Goal: Transaction & Acquisition: Book appointment/travel/reservation

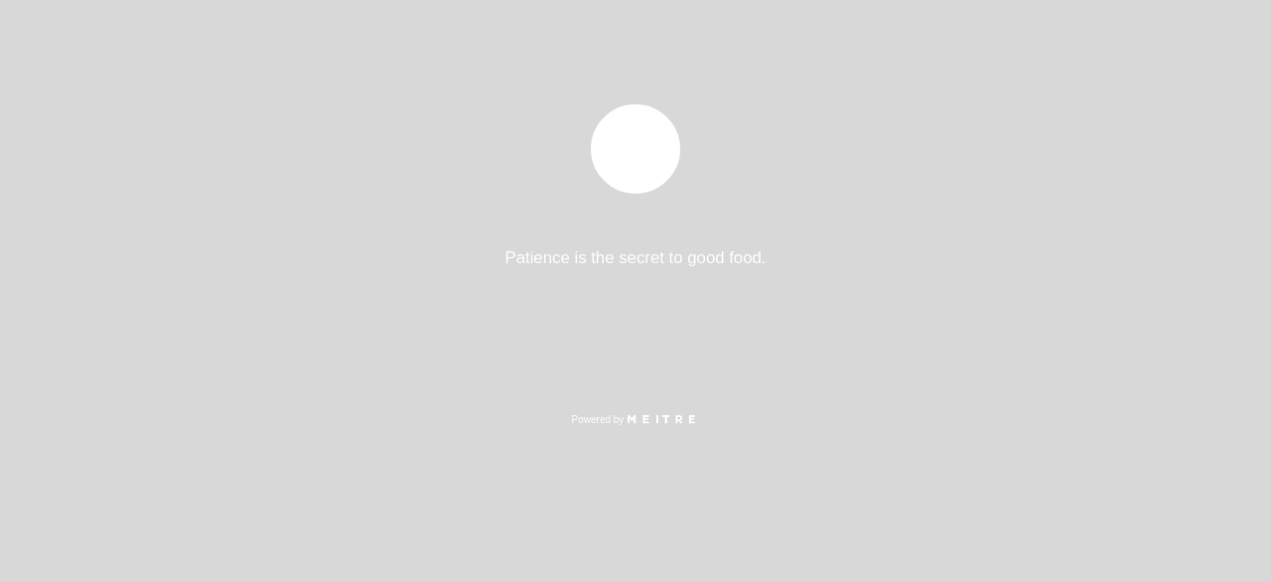
select select "es"
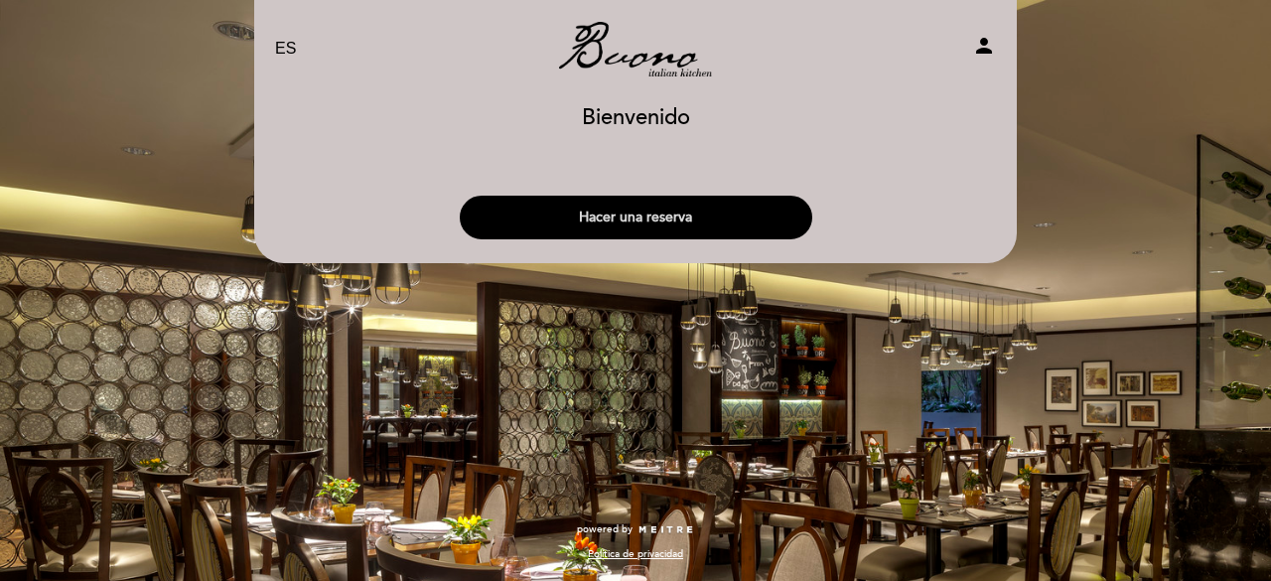
click at [606, 225] on button "Hacer una reserva" at bounding box center [636, 218] width 352 height 44
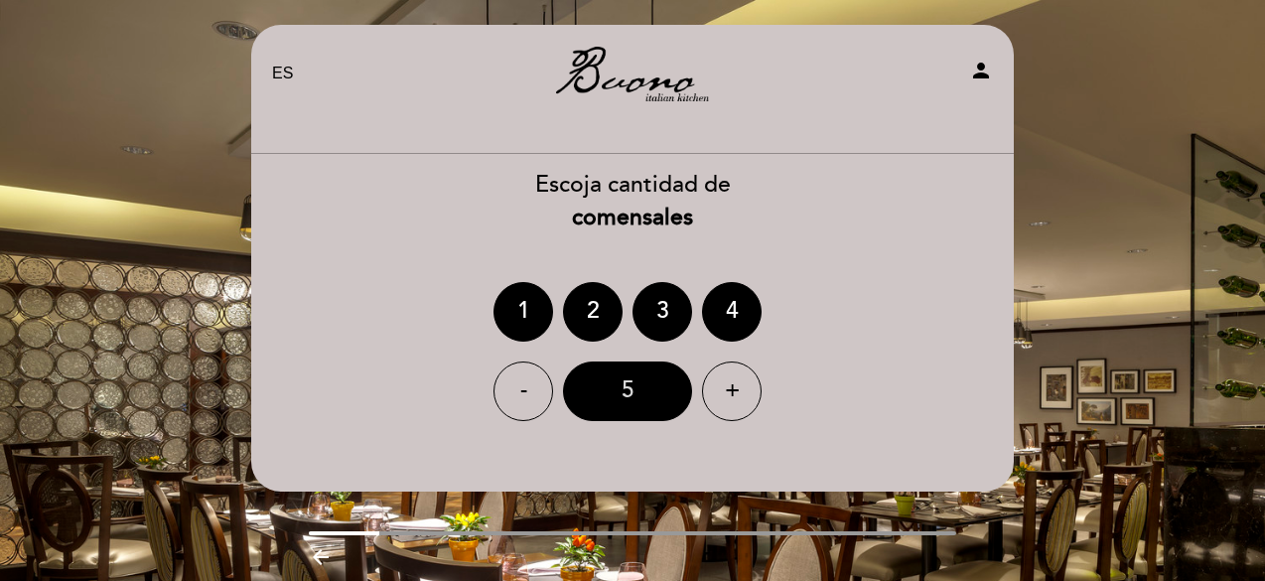
click at [656, 390] on div "5" at bounding box center [627, 391] width 129 height 60
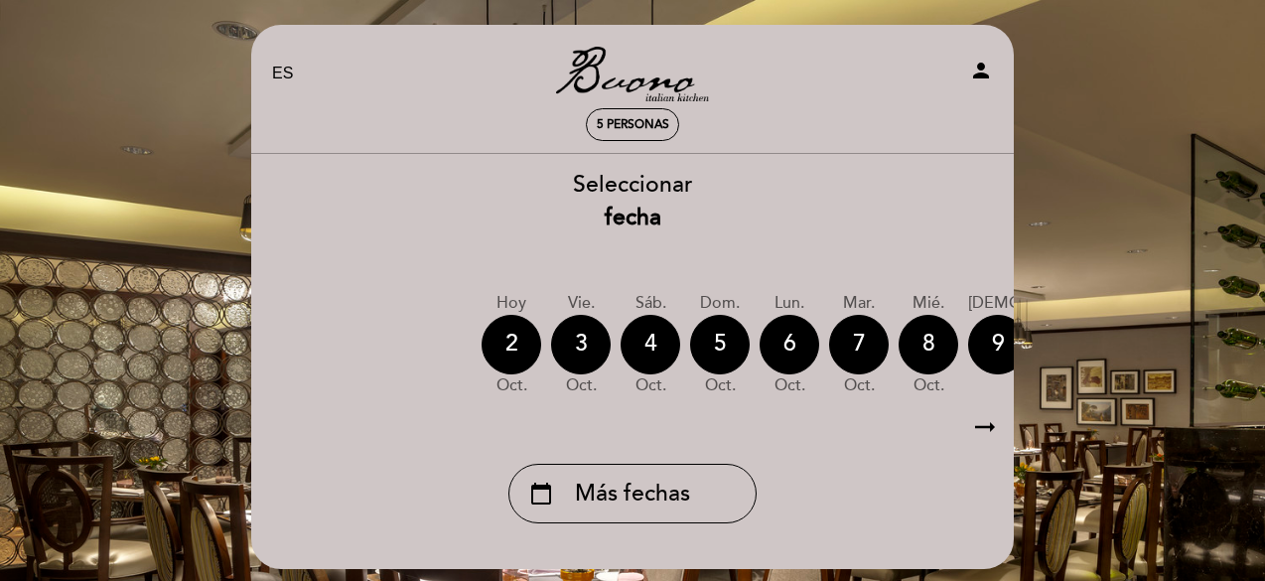
click at [995, 430] on icon "arrow_right_alt" at bounding box center [985, 427] width 30 height 43
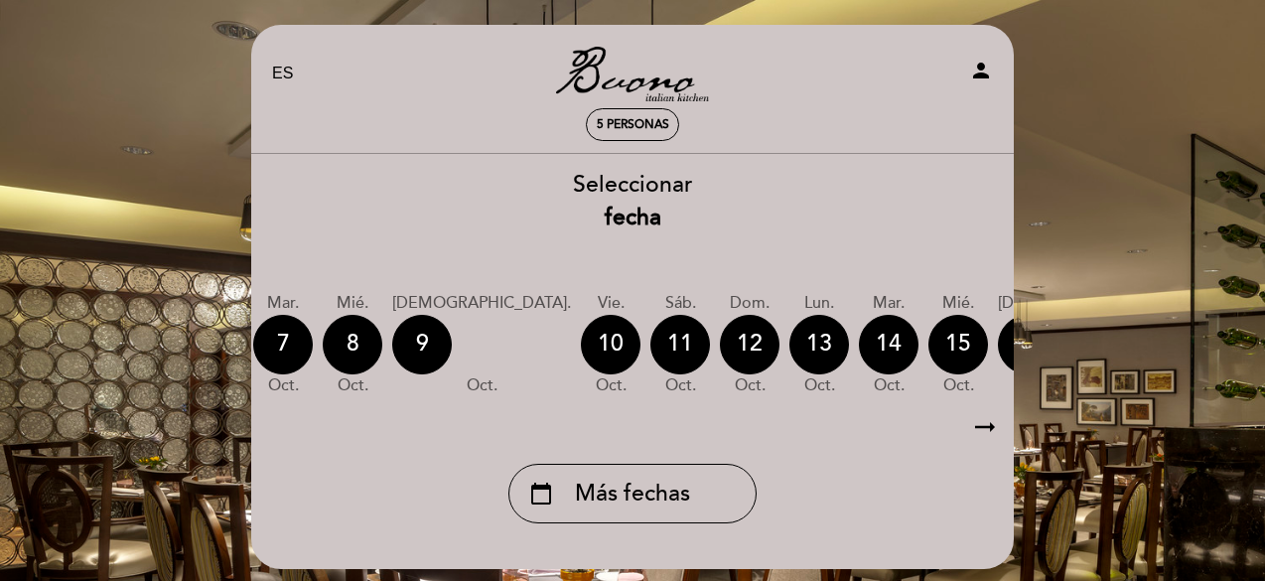
scroll to position [0, 579]
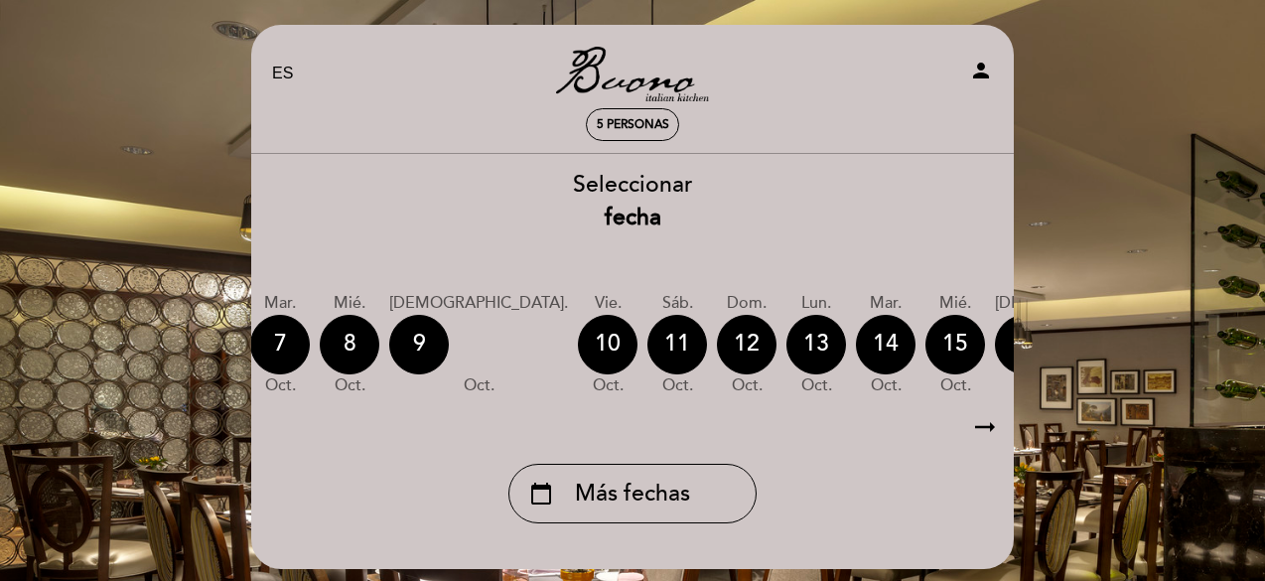
click at [995, 429] on icon "arrow_right_alt" at bounding box center [985, 427] width 30 height 43
click at [1201, 349] on icon "calendar_today" at bounding box center [1213, 344] width 24 height 34
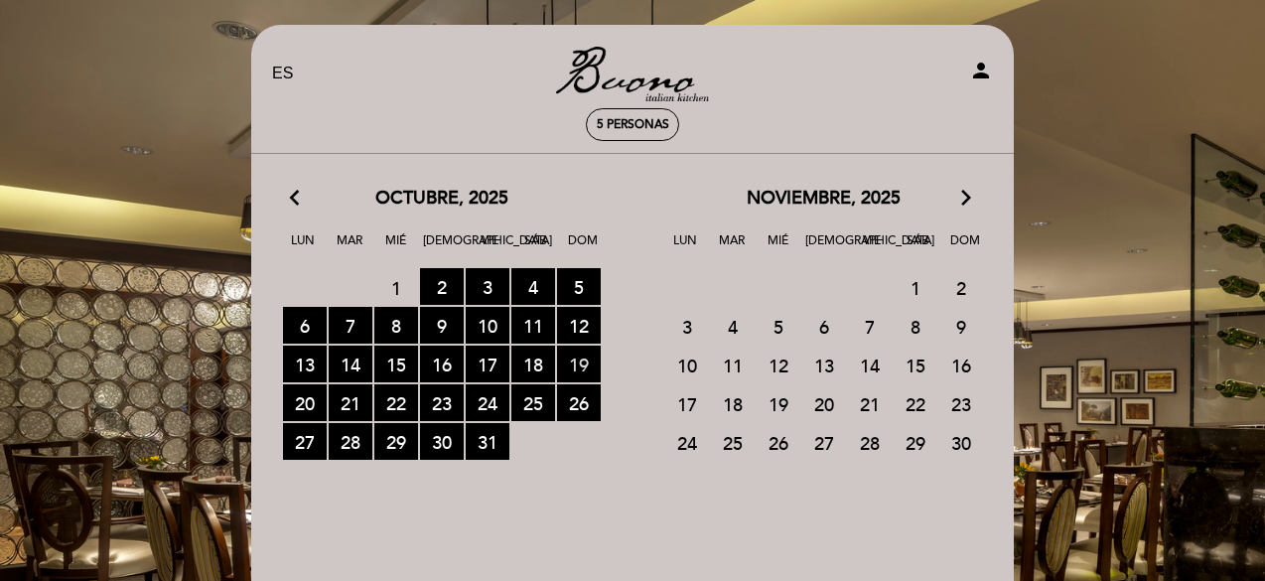
click at [590, 357] on span "19 RESERVAS DISPONIBLES" at bounding box center [579, 364] width 44 height 37
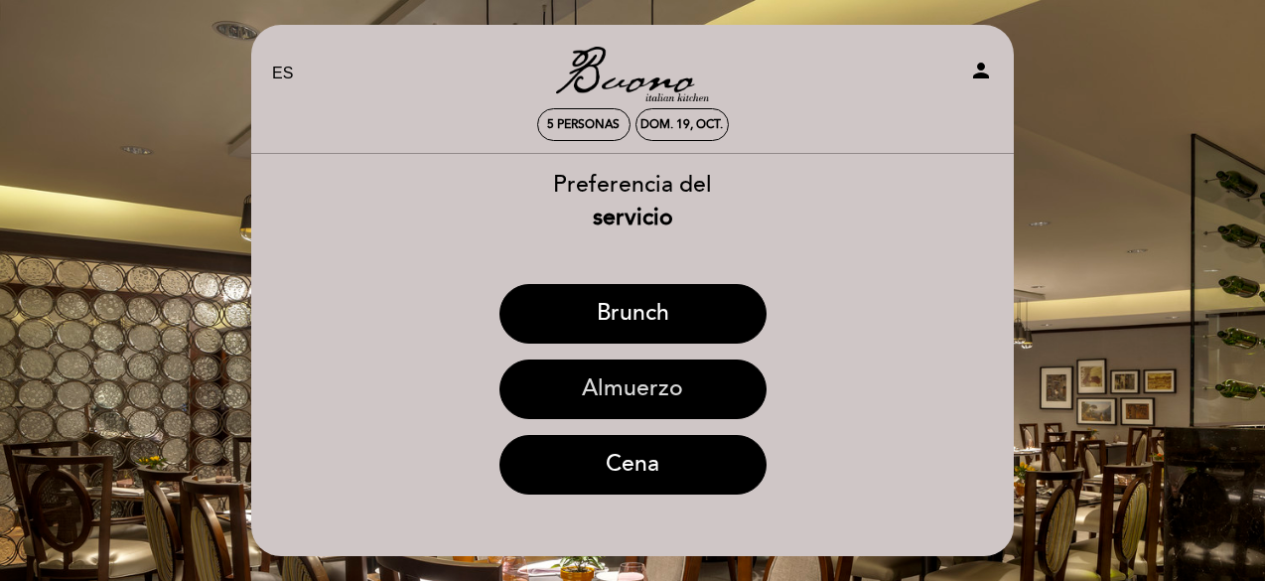
drag, startPoint x: 600, startPoint y: 311, endPoint x: 578, endPoint y: 401, distance: 93.0
click at [578, 401] on div "Preferencia del servicio [GEOGRAPHIC_DATA] [GEOGRAPHIC_DATA] Cena" at bounding box center [632, 340] width 765 height 342
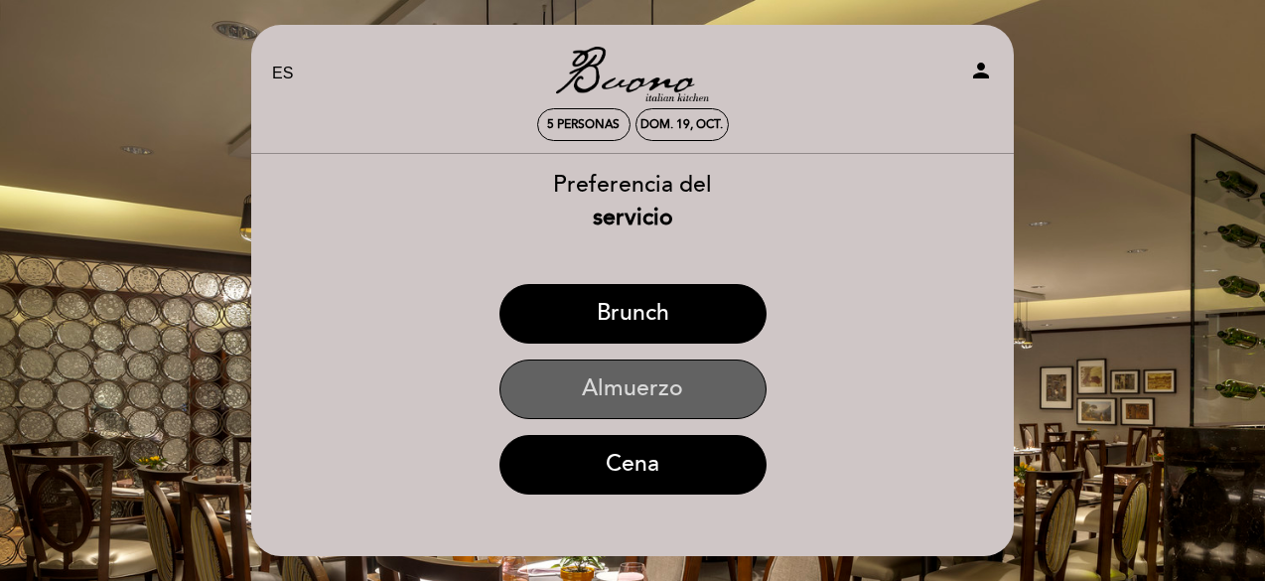
click at [576, 396] on button "Almuerzo" at bounding box center [632, 389] width 267 height 60
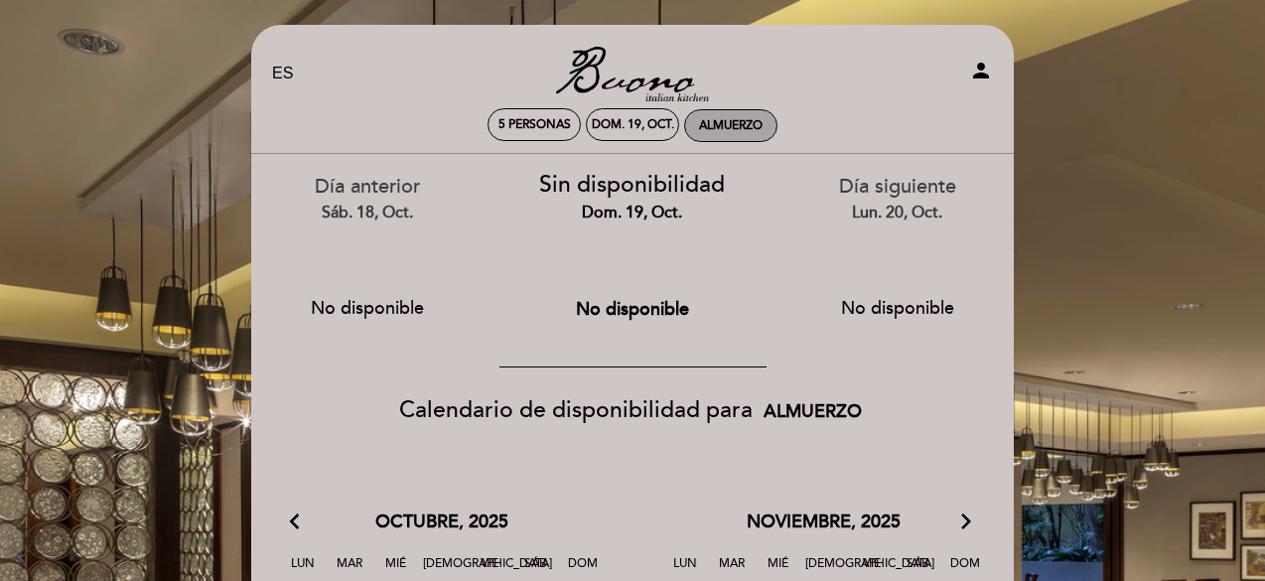
click at [726, 125] on div "Almuerzo" at bounding box center [731, 125] width 64 height 15
select select "? undefined:undefined ?"
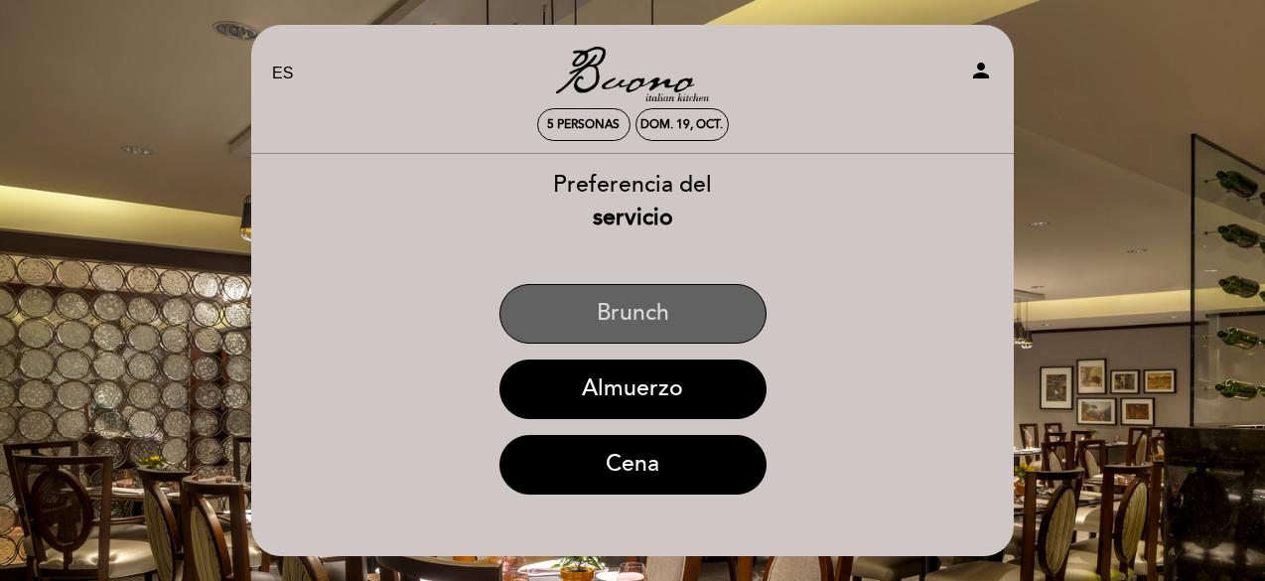
click at [659, 322] on button "Brunch" at bounding box center [632, 314] width 267 height 60
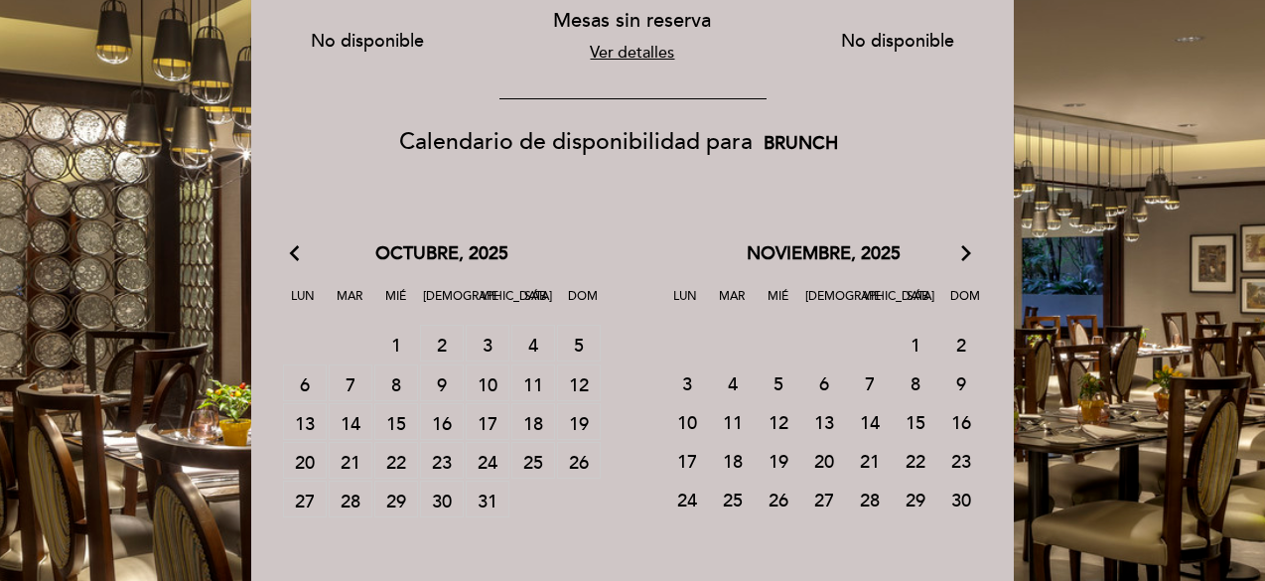
scroll to position [298, 0]
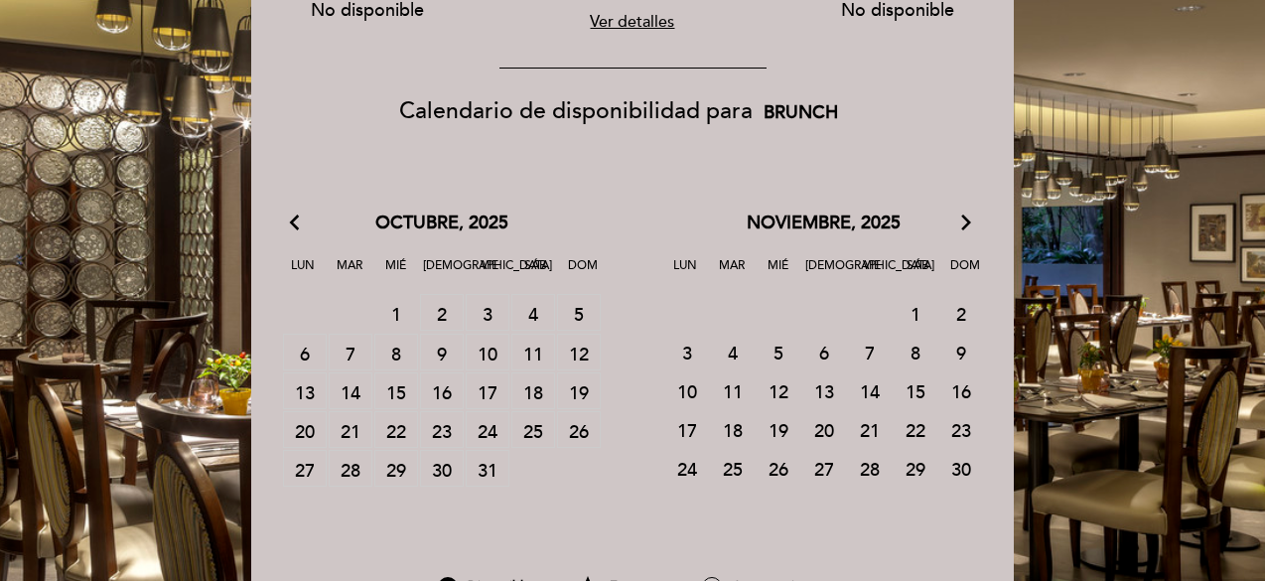
click at [572, 388] on span "19 MESAS SIN RESERVA" at bounding box center [579, 390] width 44 height 37
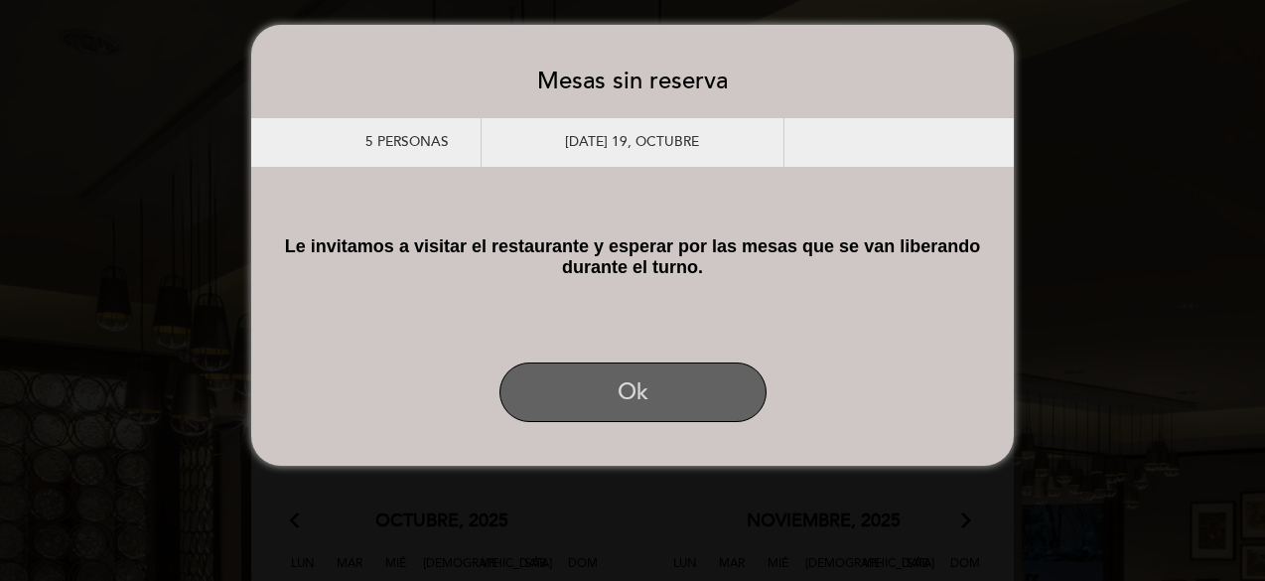
click at [635, 390] on button "Ok" at bounding box center [632, 392] width 267 height 60
